Goal: Answer question/provide support

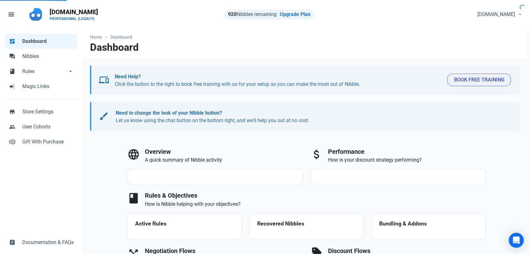
select select "7d"
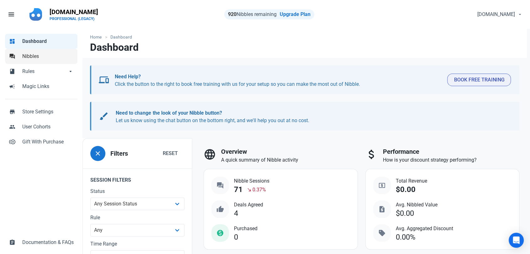
click at [51, 61] on link "forum Nibbles" at bounding box center [41, 56] width 72 height 15
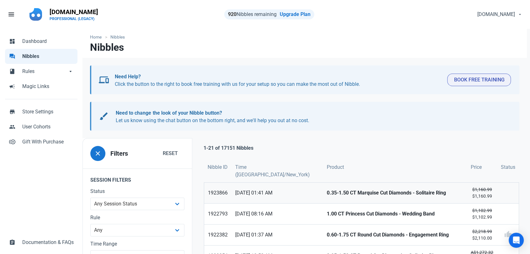
scroll to position [70, 0]
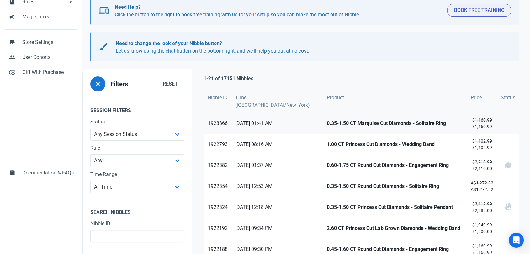
click at [327, 126] on strong "0.35-1.50 CT Marquise Cut Diamonds - Solitaire Ring" at bounding box center [395, 124] width 137 height 8
click at [327, 142] on strong "1.00 CT Princess Cut Diamonds - Wedding Band" at bounding box center [395, 145] width 137 height 8
click at [327, 163] on strong "0.60-1.75 CT Round Cut Diamonds - Engagement Ring" at bounding box center [395, 166] width 137 height 8
click at [323, 186] on link "0.35-1.50 CT Round Cut Diamonds - Solitaire Ring" at bounding box center [395, 186] width 144 height 21
click at [293, 208] on span "12/08/2025 12:18 AM" at bounding box center [277, 208] width 84 height 8
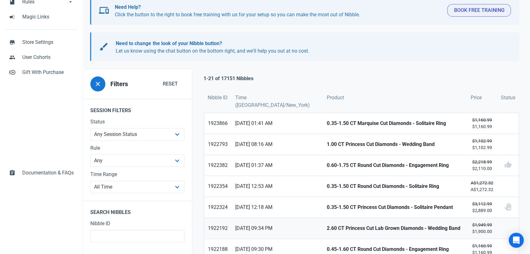
click at [323, 231] on link "2.60 CT Princess Cut Lab Grown Diamonds - Wedding Band" at bounding box center [395, 228] width 144 height 21
click at [296, 250] on link "11/08/2025 09:30 PM" at bounding box center [278, 249] width 92 height 21
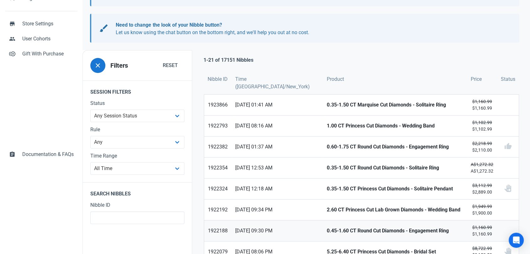
scroll to position [104, 0]
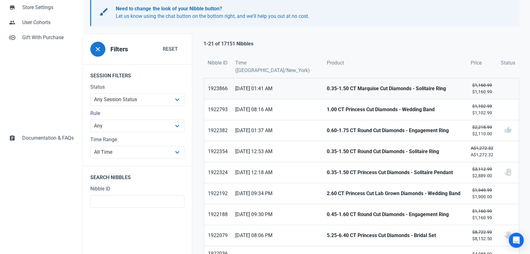
click at [268, 83] on link "13/08/2025 01:41 AM" at bounding box center [278, 88] width 92 height 21
